Goal: Find specific page/section: Find specific page/section

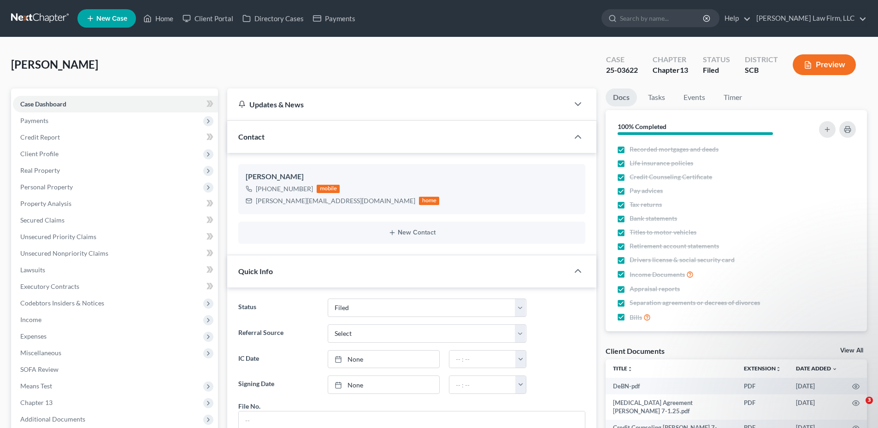
select select "2"
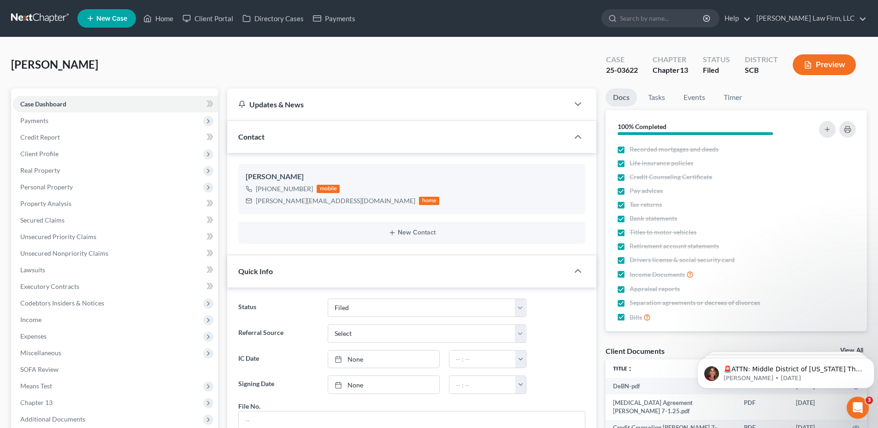
scroll to position [401, 0]
click at [55, 14] on link at bounding box center [40, 18] width 59 height 17
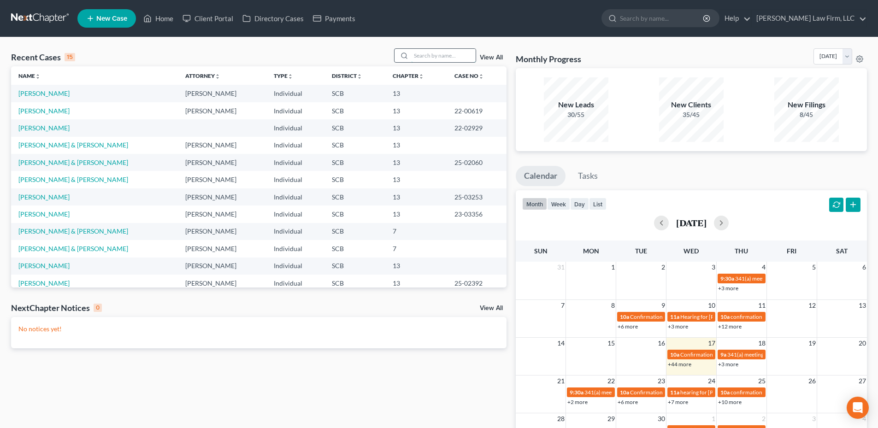
click at [431, 55] on input "search" at bounding box center [443, 55] width 65 height 13
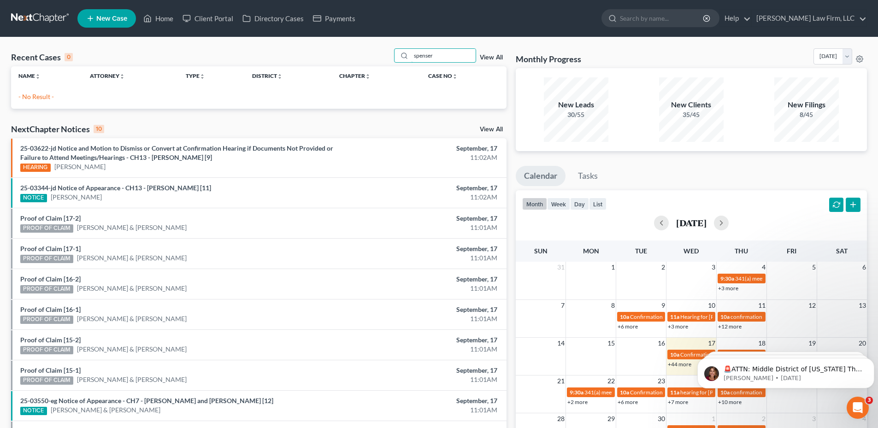
drag, startPoint x: 448, startPoint y: 50, endPoint x: 301, endPoint y: 113, distance: 159.2
click at [301, 113] on div "Recent Cases 0 spenser View All Name unfold_more expand_more expand_less Attorn…" at bounding box center [258, 276] width 505 height 456
type input "[PERSON_NAME]"
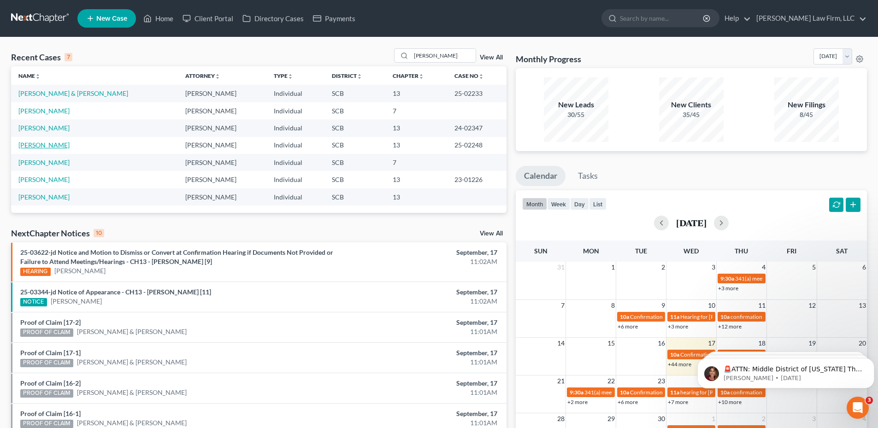
click at [55, 147] on link "[PERSON_NAME]" at bounding box center [43, 145] width 51 height 8
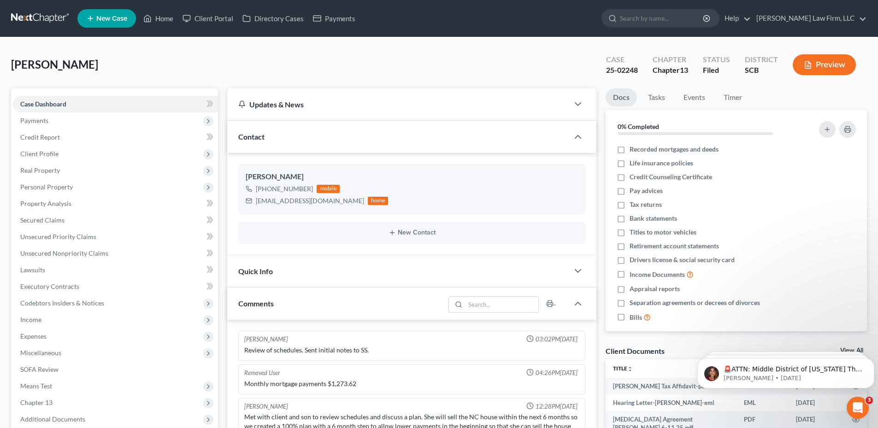
scroll to position [214, 0]
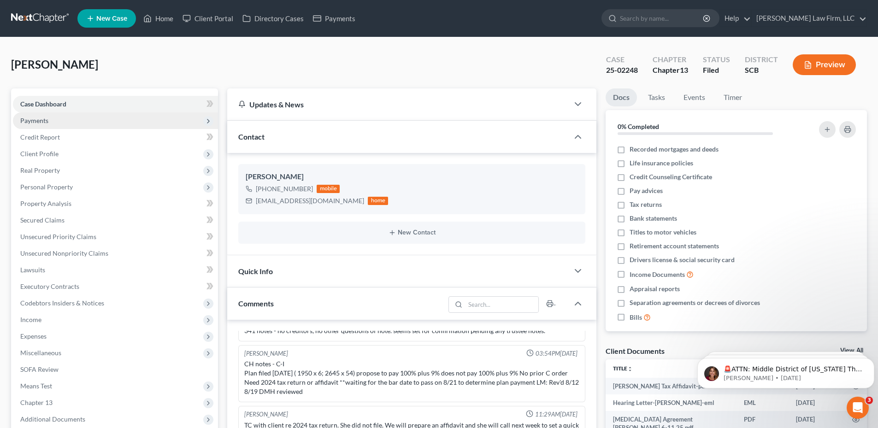
click at [94, 123] on span "Payments" at bounding box center [115, 120] width 205 height 17
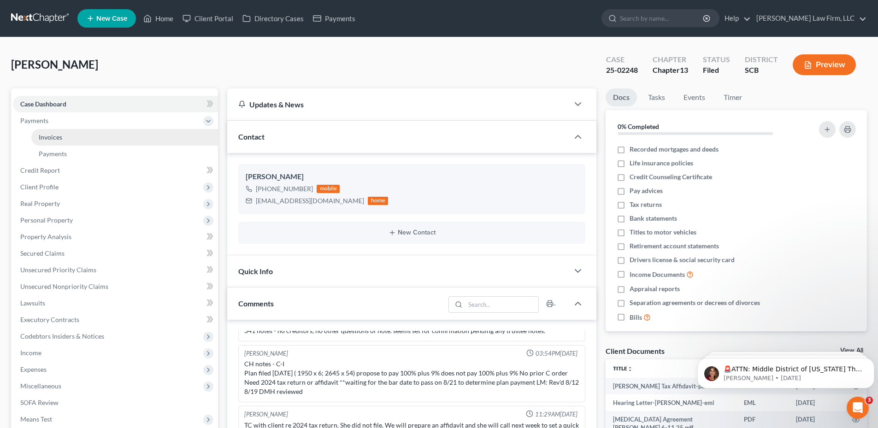
click at [115, 137] on link "Invoices" at bounding box center [124, 137] width 187 height 17
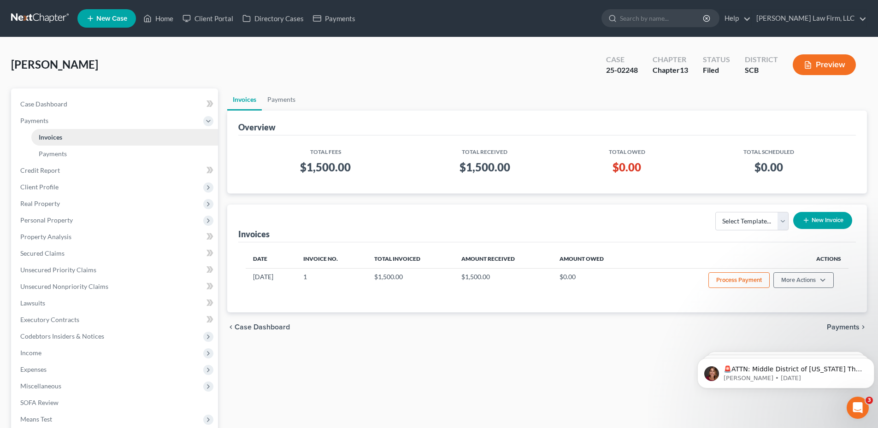
click at [49, 133] on span "Invoices" at bounding box center [51, 137] width 24 height 8
click at [55, 100] on span "Case Dashboard" at bounding box center [43, 104] width 47 height 8
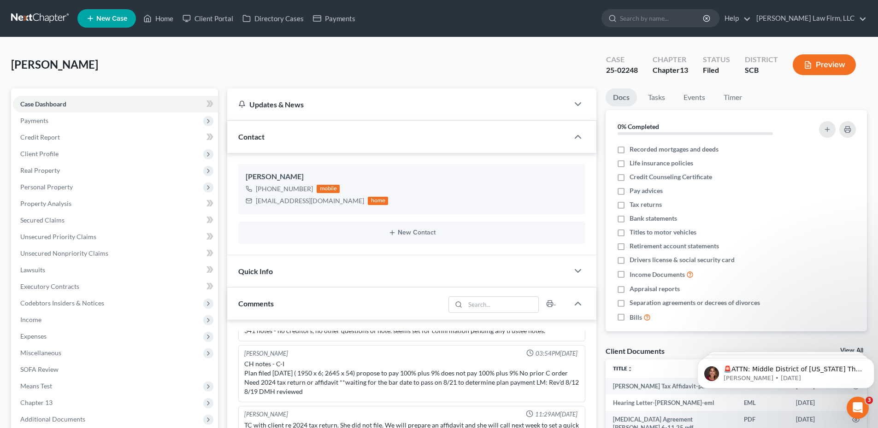
click at [435, 68] on div "[PERSON_NAME] Upgraded Case 25-02248 Chapter Chapter 13 Status Filed District S…" at bounding box center [439, 68] width 856 height 40
click at [871, 362] on icon "Dismiss notification" at bounding box center [871, 360] width 5 height 5
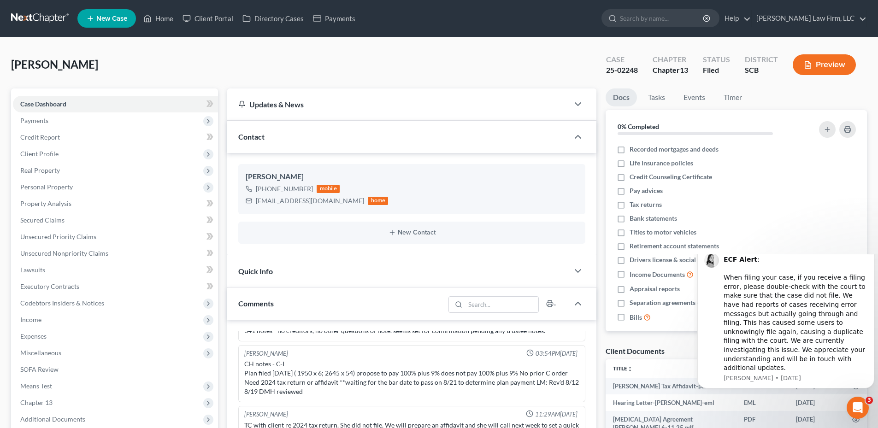
click at [872, 254] on button "Dismiss notification" at bounding box center [872, 248] width 12 height 12
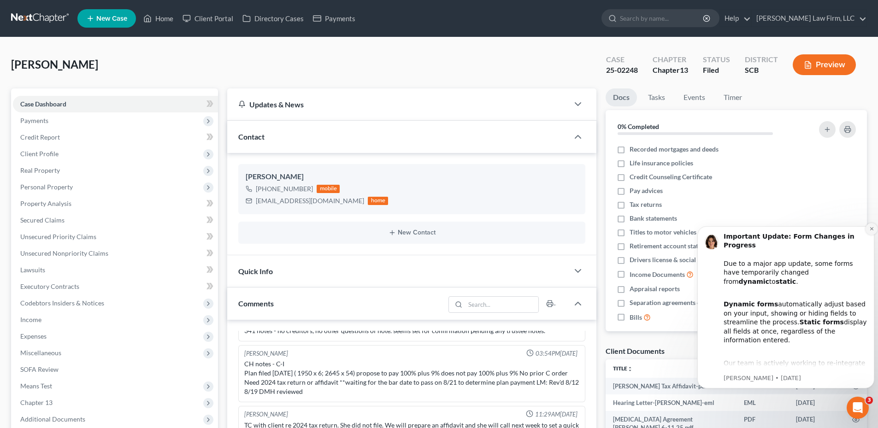
click at [870, 231] on icon "Dismiss notification" at bounding box center [871, 228] width 5 height 5
